Goal: Information Seeking & Learning: Learn about a topic

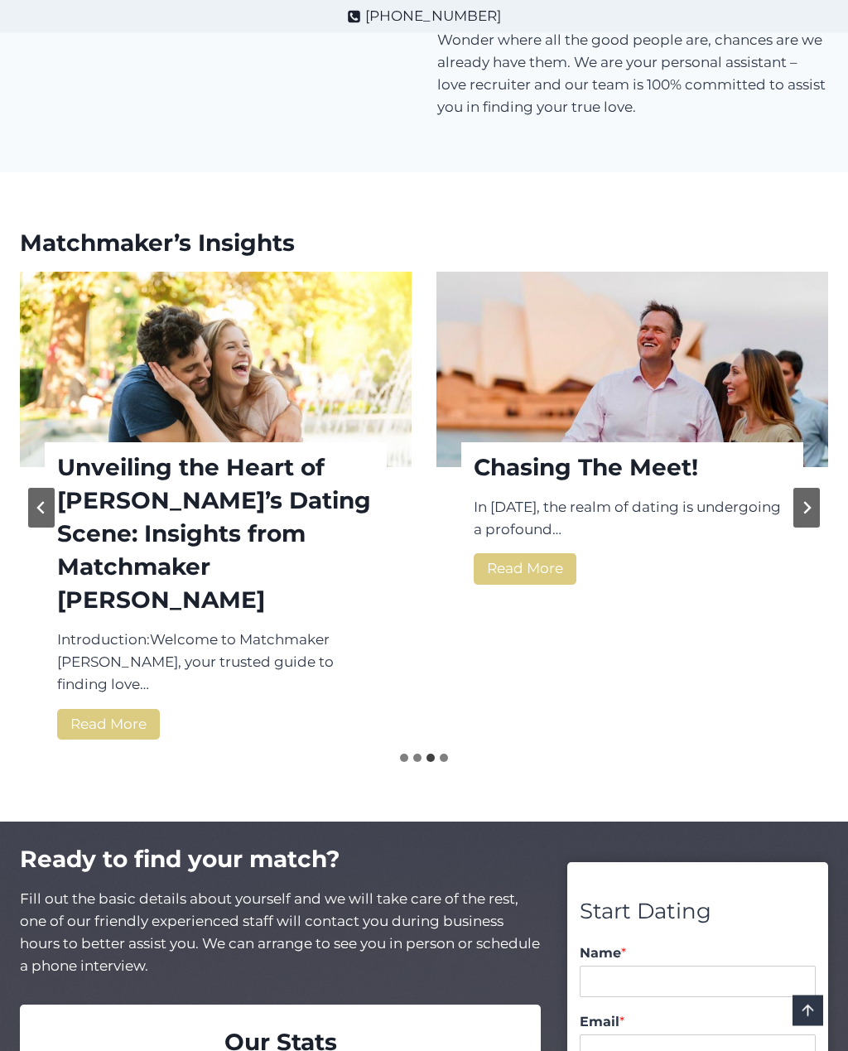
scroll to position [2132, 0]
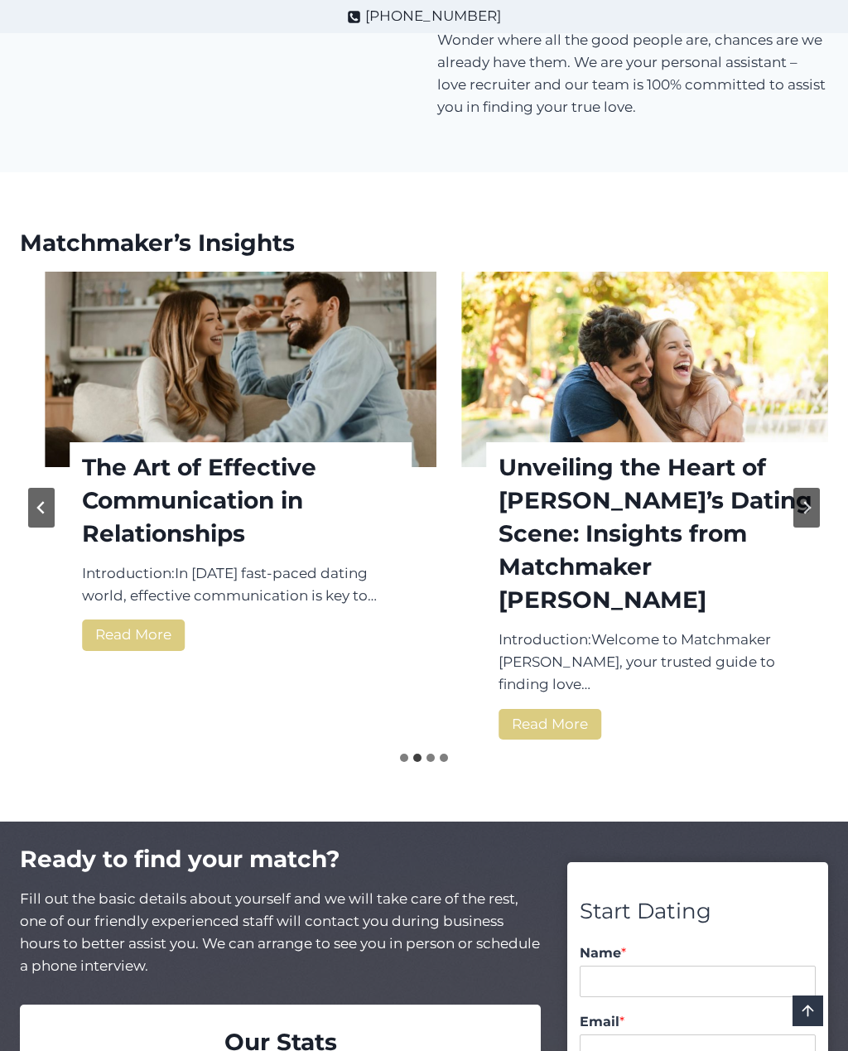
click at [163, 550] on link "The Art of Effective Communication in Relationships" at bounding box center [240, 500] width 317 height 99
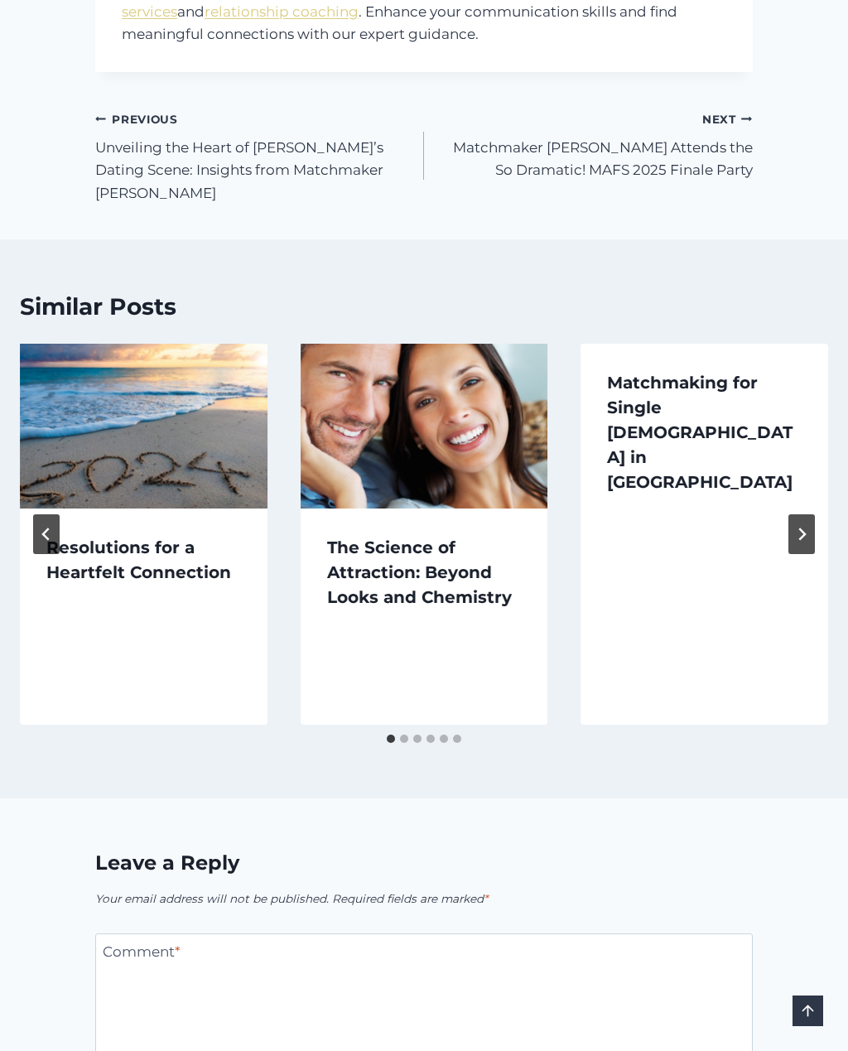
scroll to position [1646, 0]
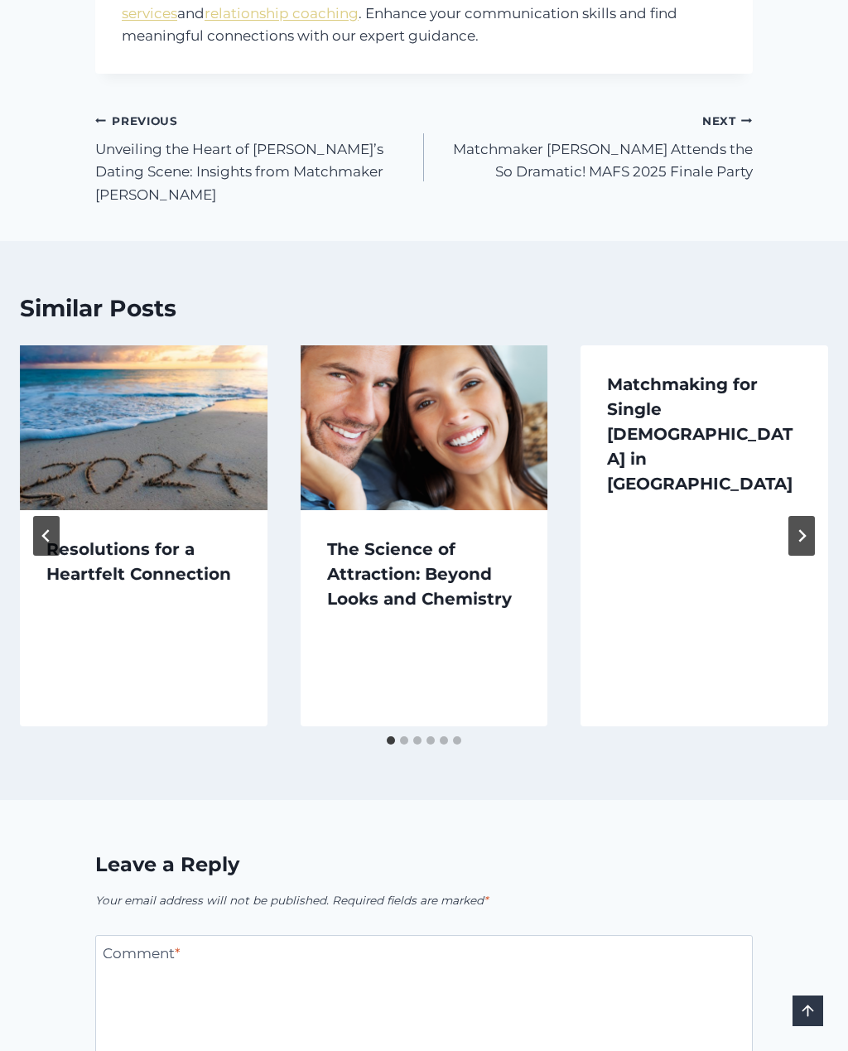
click at [808, 529] on icon "Next" at bounding box center [801, 535] width 13 height 13
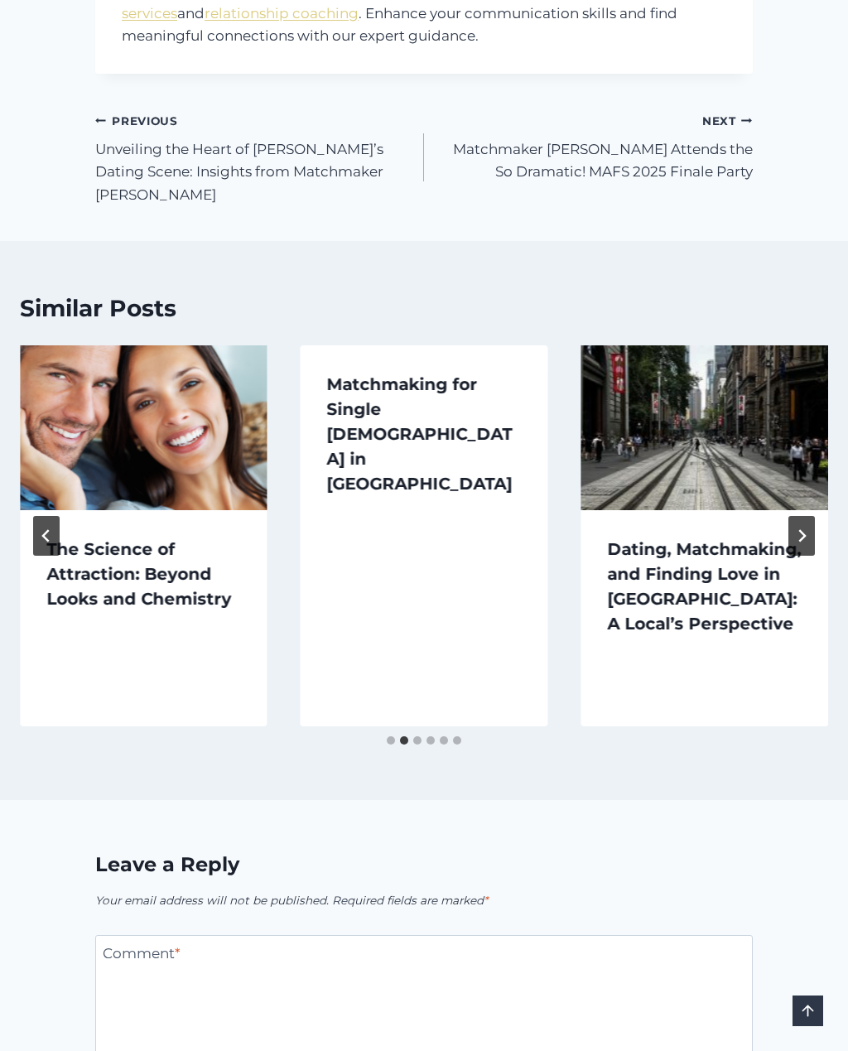
click at [730, 420] on img "Dating, Matchmaking, and Finding Love in Sydney: A Local’s Perspective" at bounding box center [705, 427] width 248 height 165
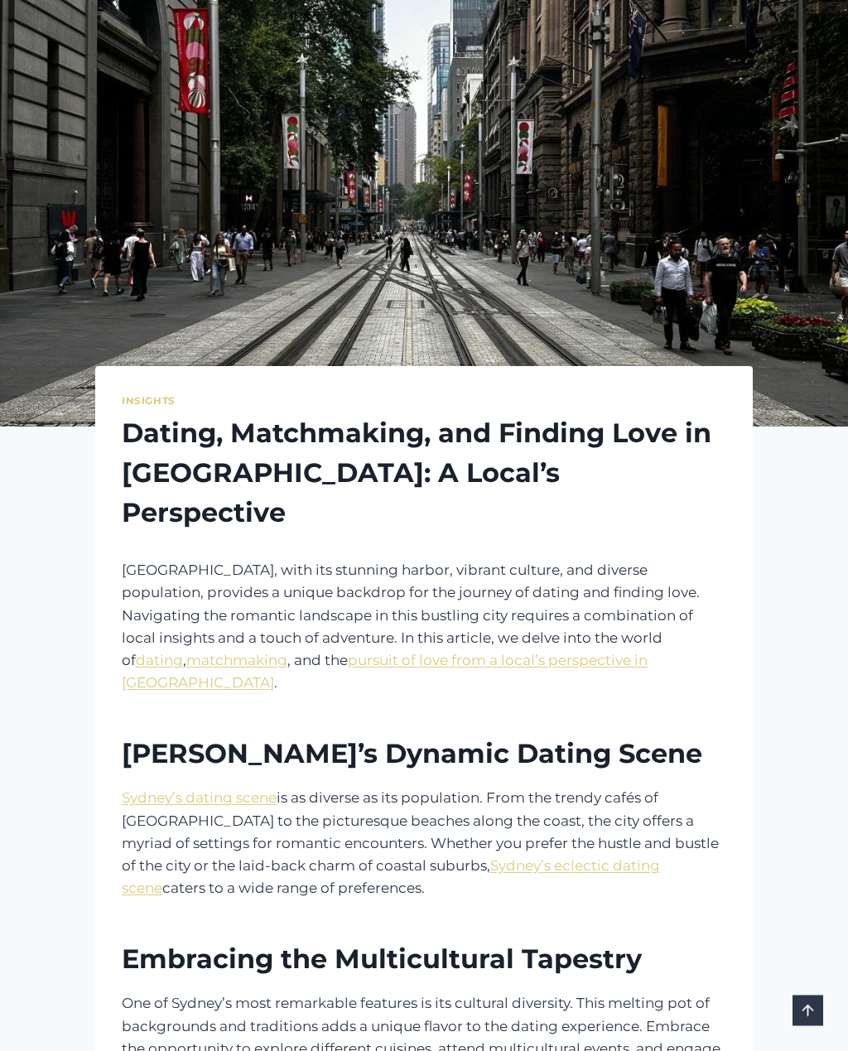
scroll to position [152, 0]
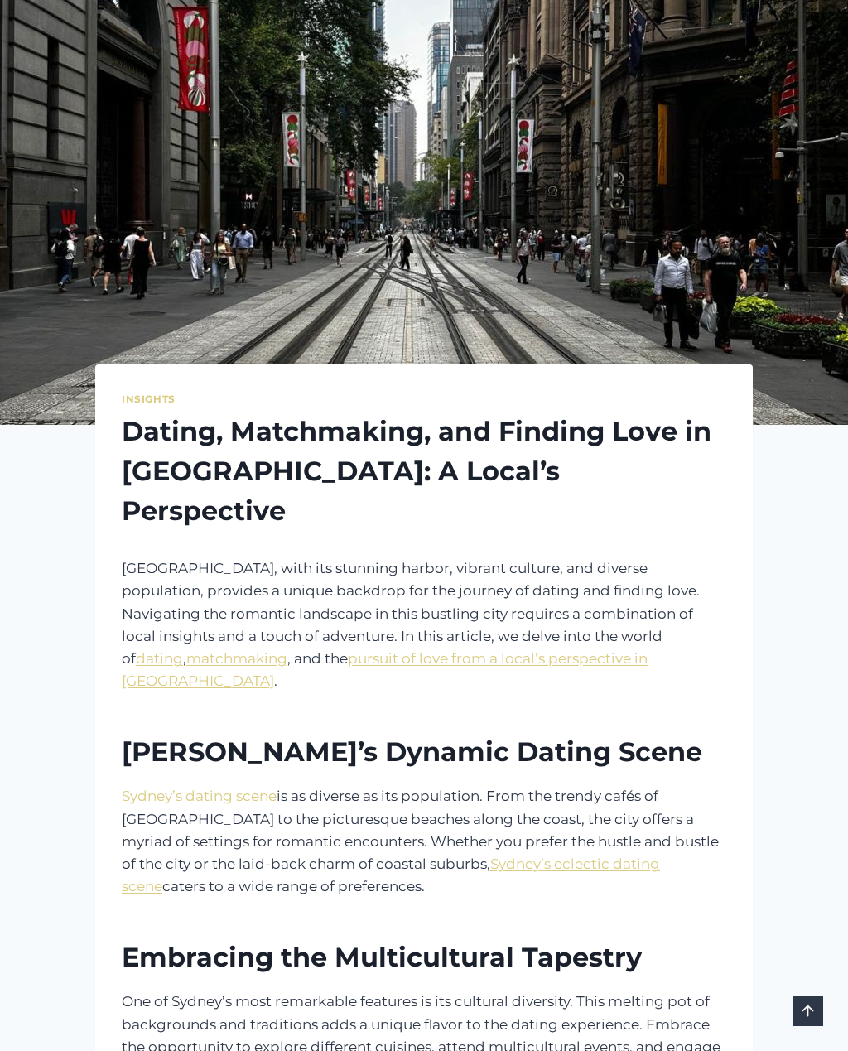
click at [307, 650] on link "pursuit of love from a local’s perspective in [GEOGRAPHIC_DATA]" at bounding box center [385, 669] width 526 height 39
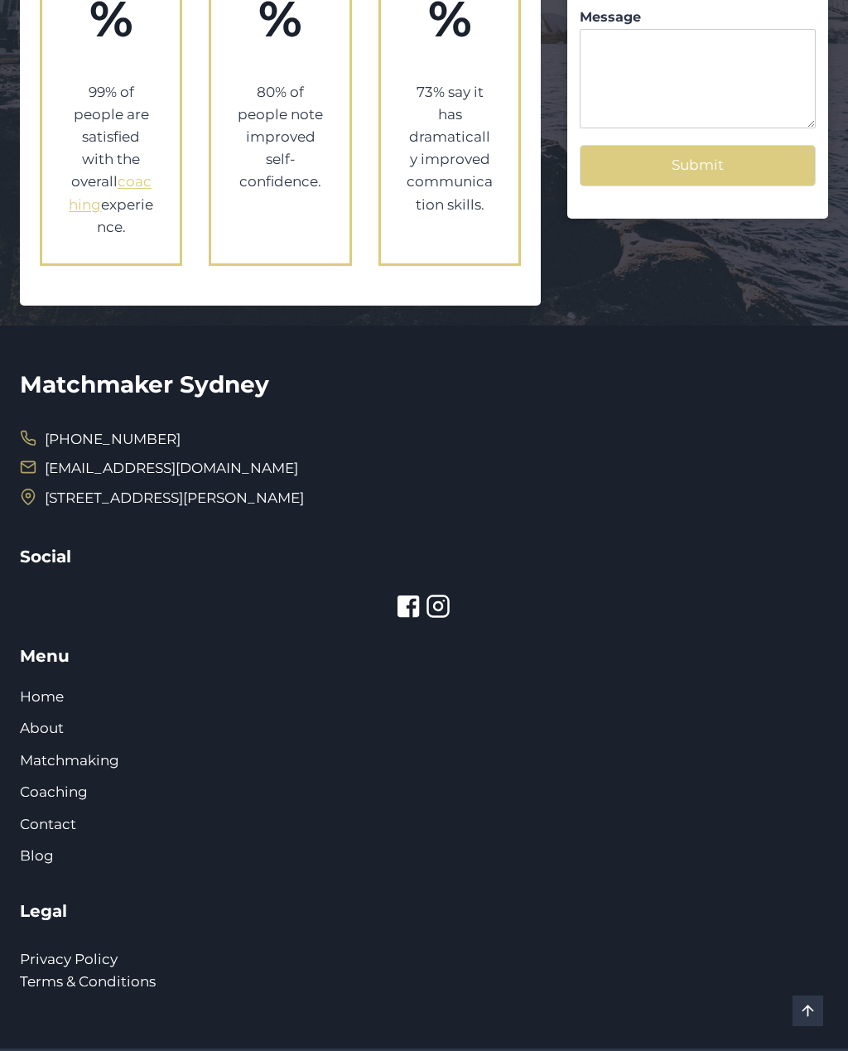
scroll to position [3364, 0]
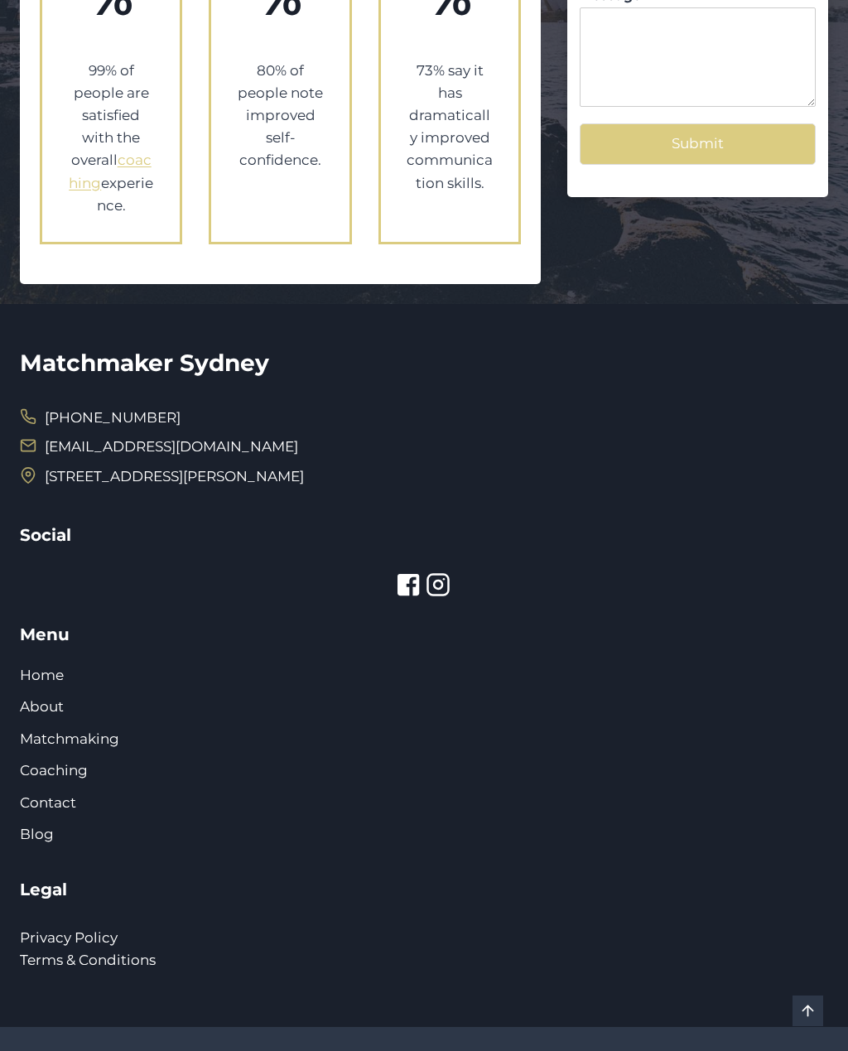
click at [44, 826] on link "Blog" at bounding box center [37, 834] width 34 height 17
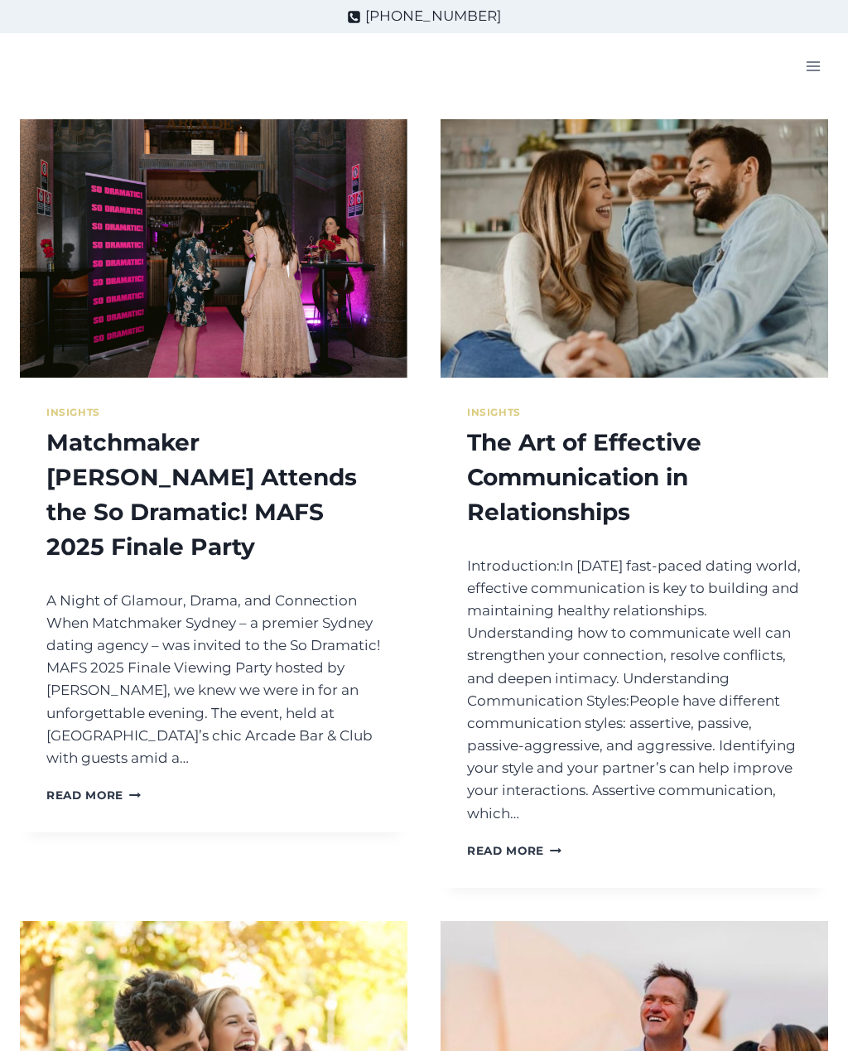
click at [93, 789] on link "Read More Matchmaker Sydney Attends the So Dramatic! MAFS 2025 Finale Party Con…" at bounding box center [93, 795] width 94 height 13
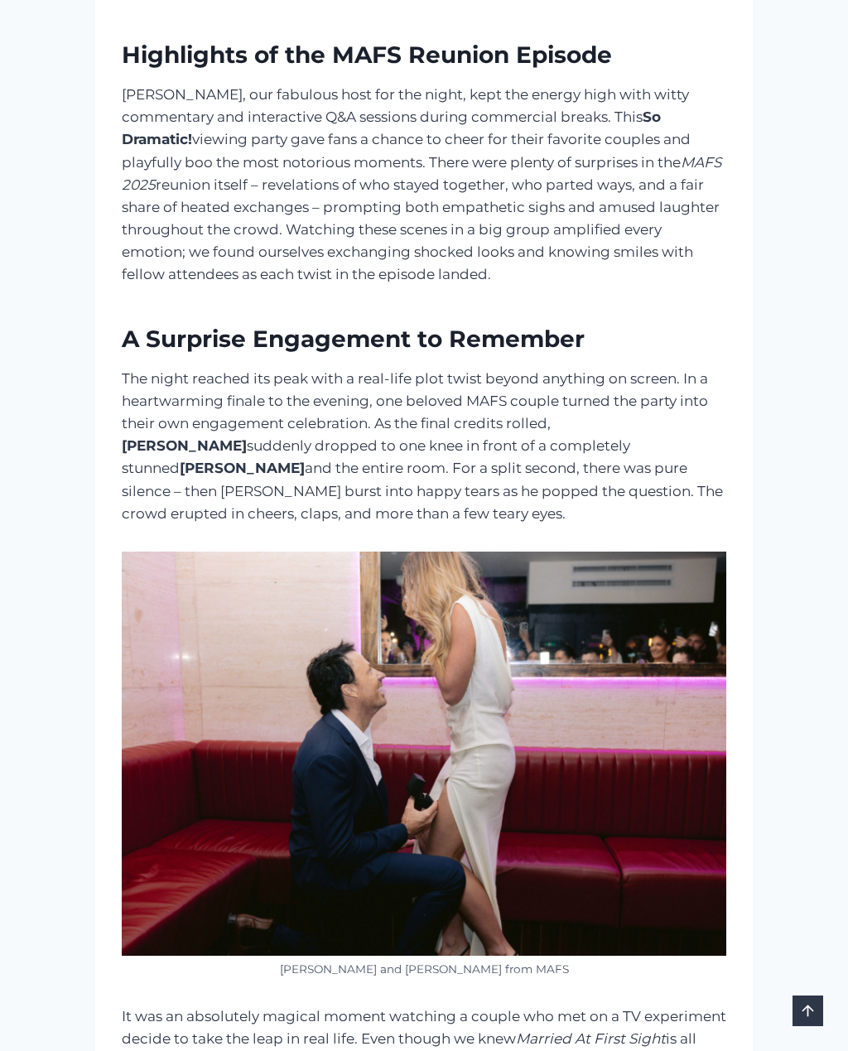
scroll to position [1521, 0]
